Goal: Navigation & Orientation: Go to known website

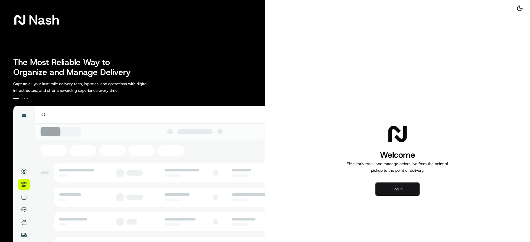
click at [391, 192] on button "Log in" at bounding box center [397, 189] width 44 height 13
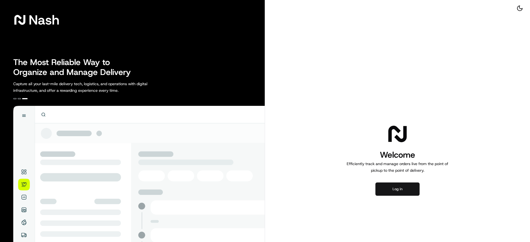
click at [412, 193] on button "Log in" at bounding box center [397, 189] width 44 height 13
